Goal: Navigation & Orientation: Go to known website

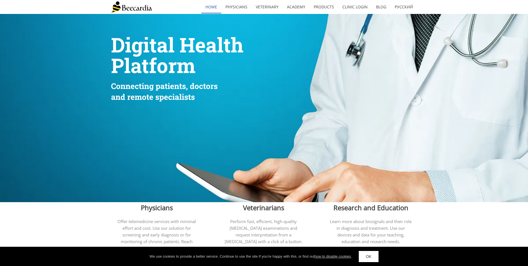
click at [217, 5] on link "home" at bounding box center [211, 7] width 20 height 13
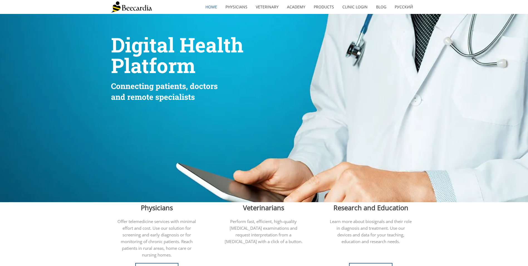
click at [152, 7] on img at bounding box center [131, 6] width 41 height 11
click at [139, 9] on img at bounding box center [131, 6] width 41 height 11
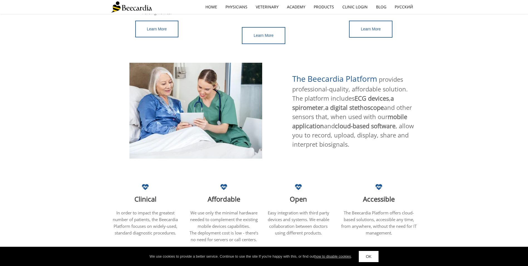
scroll to position [122, 0]
